Goal: Task Accomplishment & Management: Complete application form

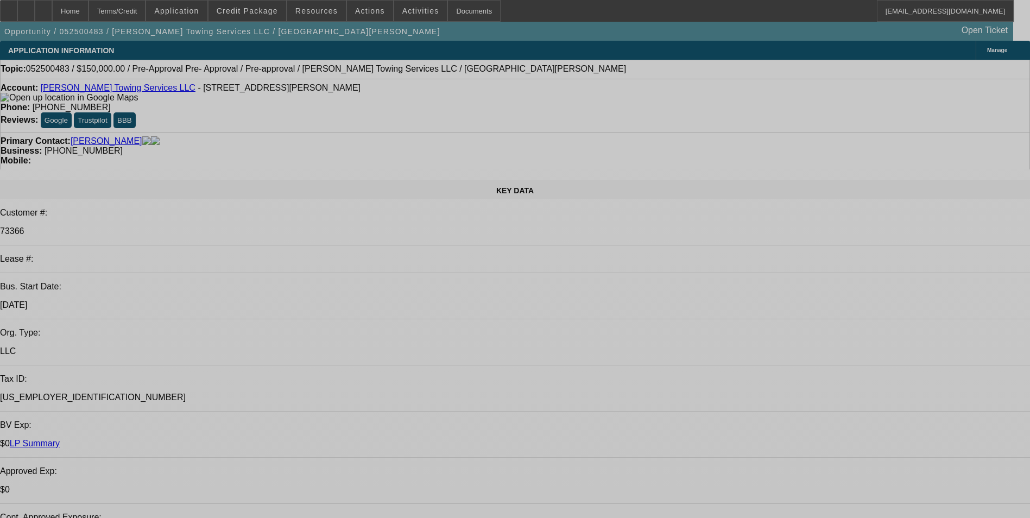
select select "0"
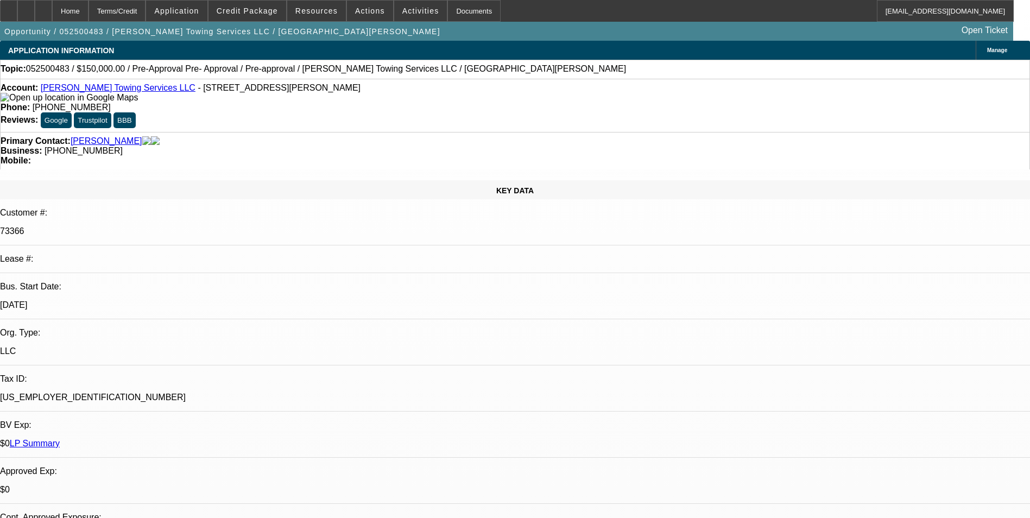
select select "0"
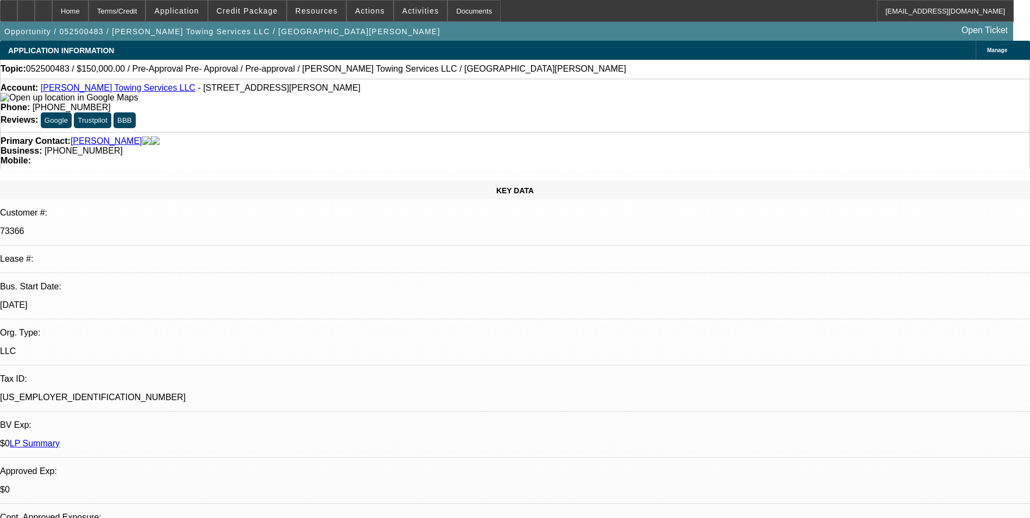
select select "0"
select select "1"
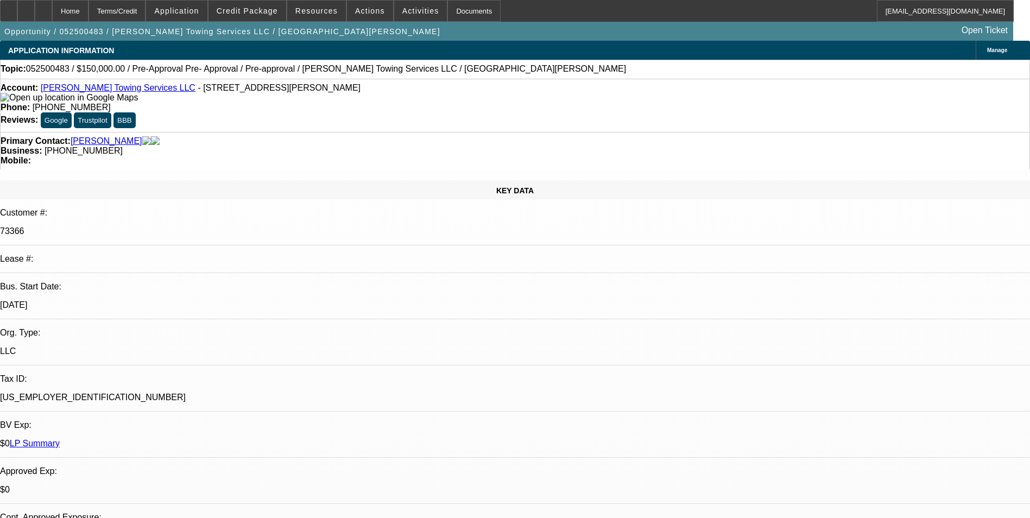
select select "1"
select select "6"
select select "1"
select select "6"
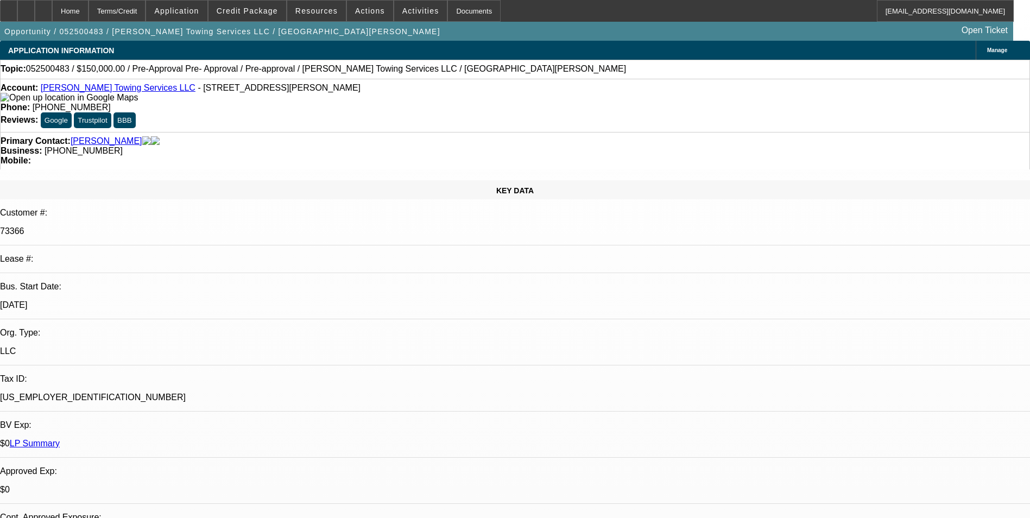
select select "1"
select select "6"
select select "1"
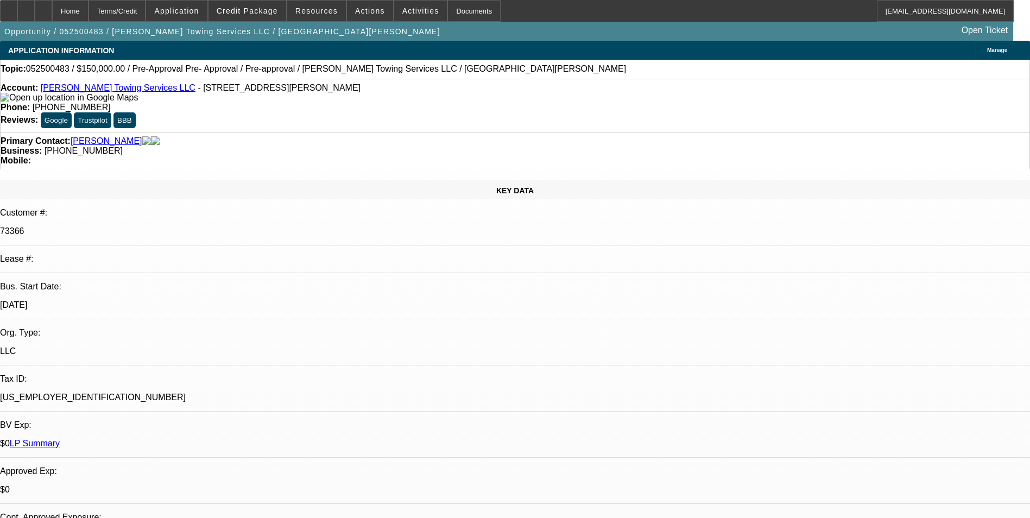
select select "6"
click at [91, 90] on link "[PERSON_NAME] Towing Services LLC" at bounding box center [118, 87] width 155 height 9
